Goal: Understand process/instructions: Learn how to perform a task or action

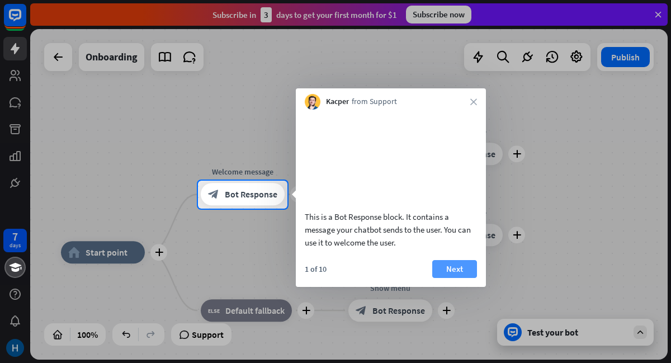
click at [452, 278] on button "Next" at bounding box center [454, 269] width 45 height 18
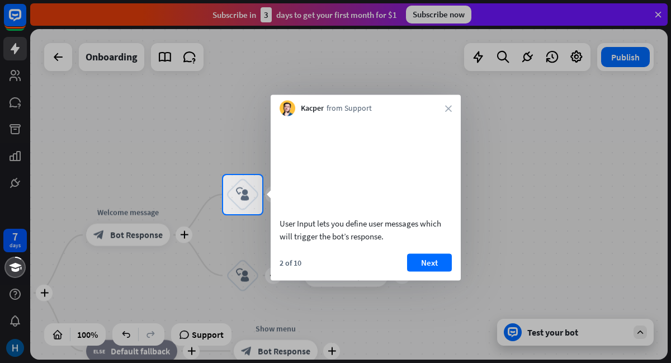
click at [451, 271] on div "Next" at bounding box center [429, 262] width 45 height 18
click at [438, 271] on button "Next" at bounding box center [429, 262] width 45 height 18
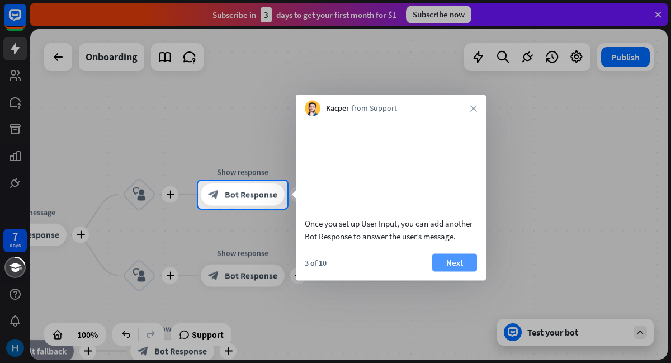
click at [451, 271] on button "Next" at bounding box center [454, 262] width 45 height 18
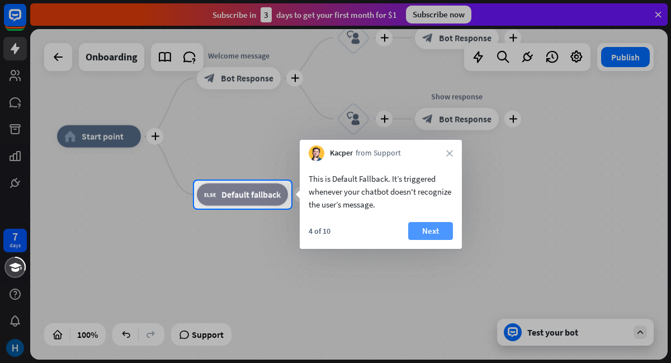
click at [429, 234] on button "Next" at bounding box center [430, 231] width 45 height 18
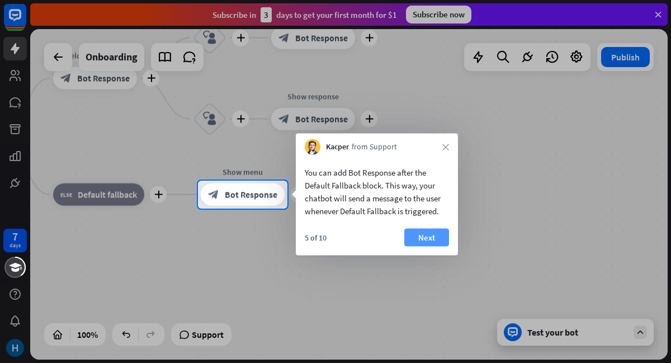
click at [439, 238] on button "Next" at bounding box center [426, 238] width 45 height 18
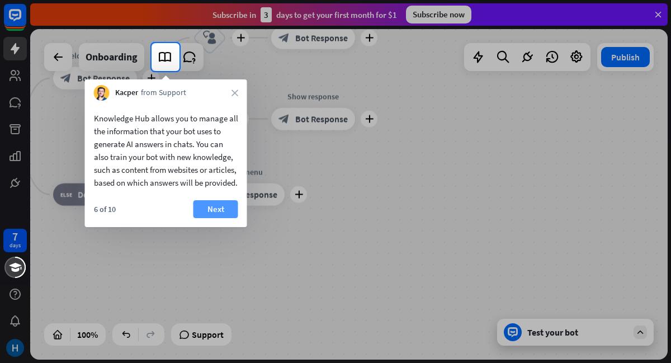
click at [229, 218] on button "Next" at bounding box center [215, 209] width 45 height 18
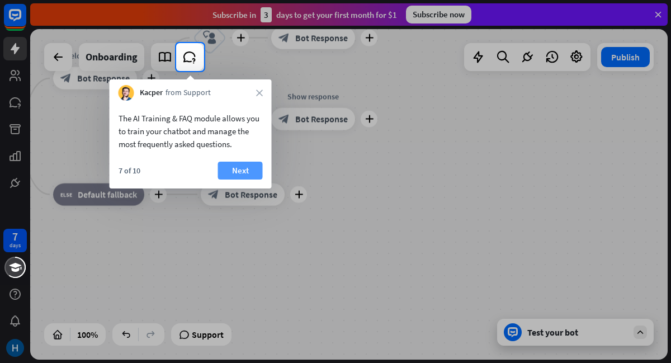
click at [240, 177] on button "Next" at bounding box center [240, 171] width 45 height 18
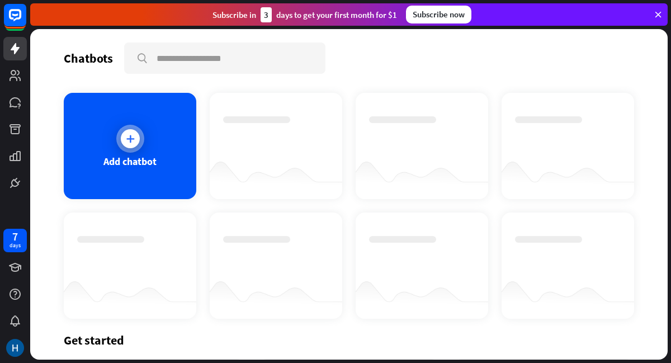
click at [130, 141] on icon at bounding box center [130, 138] width 11 height 11
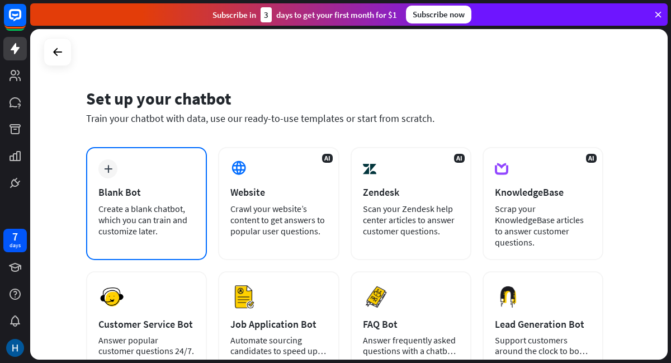
click at [124, 204] on div "Create a blank chatbot, which you can train and customize later." at bounding box center [146, 220] width 96 height 34
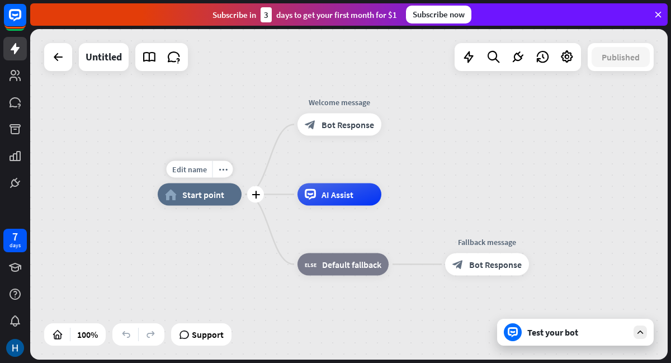
click at [191, 196] on span "Start point" at bounding box center [203, 194] width 42 height 11
